Goal: Feedback & Contribution: Submit feedback/report problem

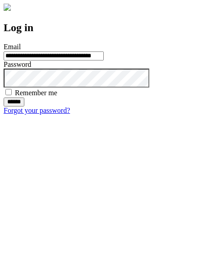
type input "**********"
click at [24, 106] on input "******" at bounding box center [14, 101] width 21 height 9
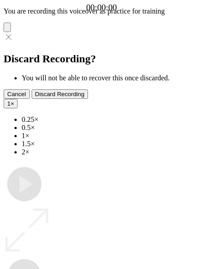
type input "**********"
